Goal: Book appointment/travel/reservation

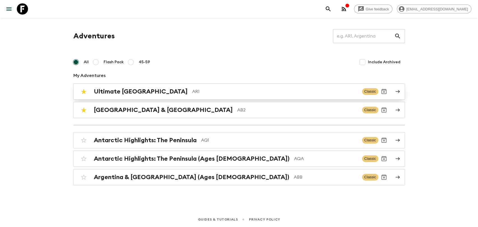
click at [142, 94] on h2 "Ultimate [GEOGRAPHIC_DATA]" at bounding box center [141, 91] width 94 height 7
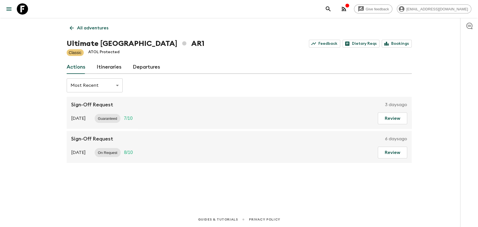
click at [150, 68] on link "Departures" at bounding box center [146, 67] width 27 height 13
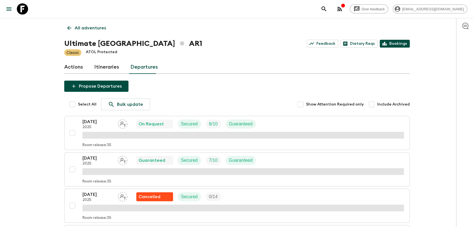
click at [390, 43] on link "Bookings" at bounding box center [394, 44] width 30 height 8
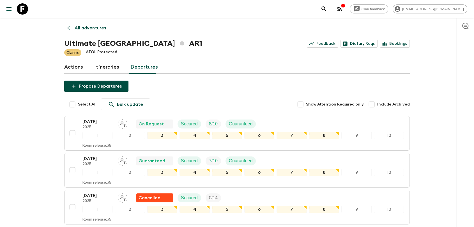
click at [345, 3] on icon "button" at bounding box center [342, 5] width 4 height 4
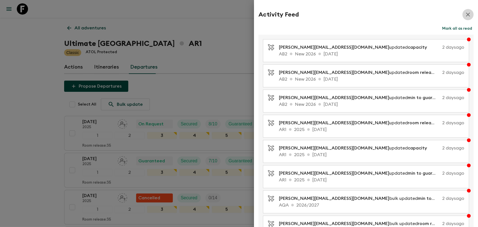
click at [465, 14] on icon "button" at bounding box center [468, 14] width 7 height 7
